Goal: Information Seeking & Learning: Learn about a topic

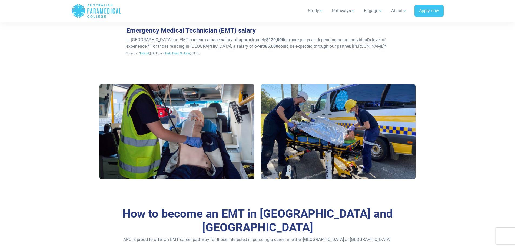
scroll to position [135, 0]
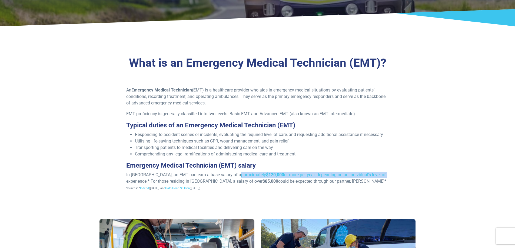
drag, startPoint x: 234, startPoint y: 175, endPoint x: 382, endPoint y: 175, distance: 147.3
click at [371, 175] on p "In Australia, an EMT can earn a base salary of approximately $120,000 or more p…" at bounding box center [257, 181] width 262 height 19
click at [146, 189] on link "Indeed" at bounding box center [144, 189] width 9 height 4
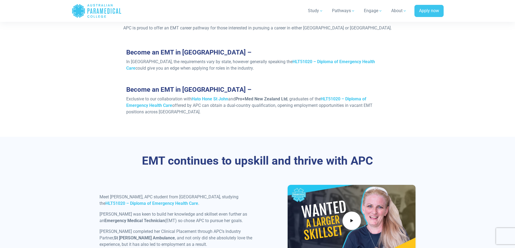
scroll to position [514, 0]
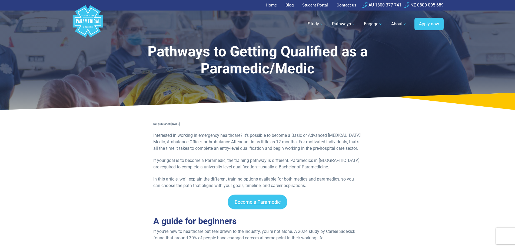
scroll to position [81, 0]
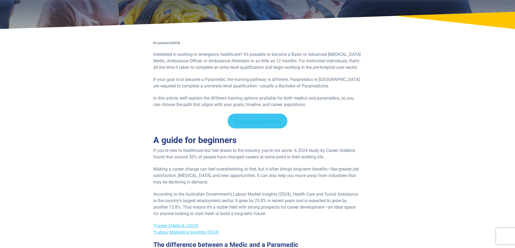
click at [269, 121] on link "Become a Paramedic" at bounding box center [258, 121] width 60 height 15
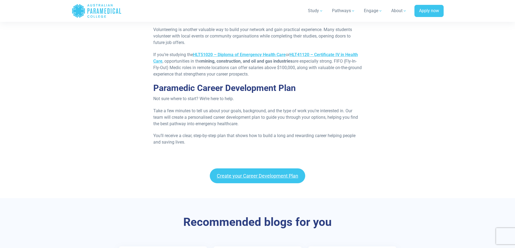
scroll to position [1351, 0]
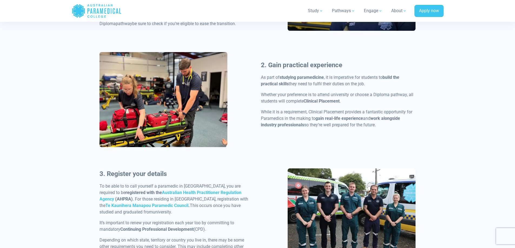
scroll to position [324, 0]
